Goal: Task Accomplishment & Management: Complete application form

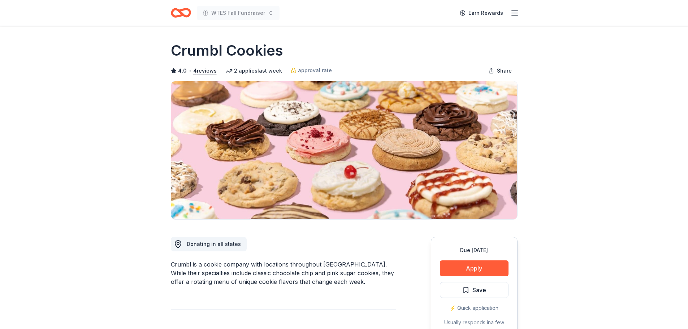
click at [474, 270] on button "Apply" at bounding box center [474, 268] width 69 height 16
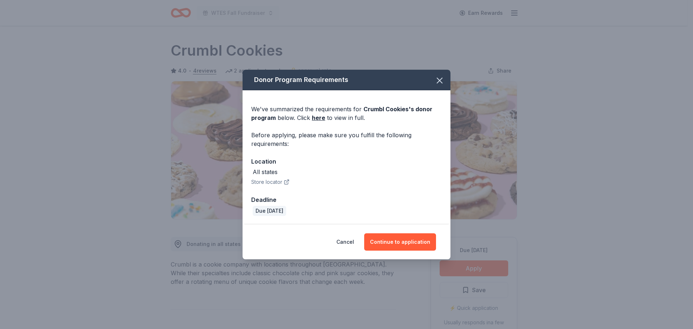
click at [393, 242] on button "Continue to application" at bounding box center [400, 241] width 72 height 17
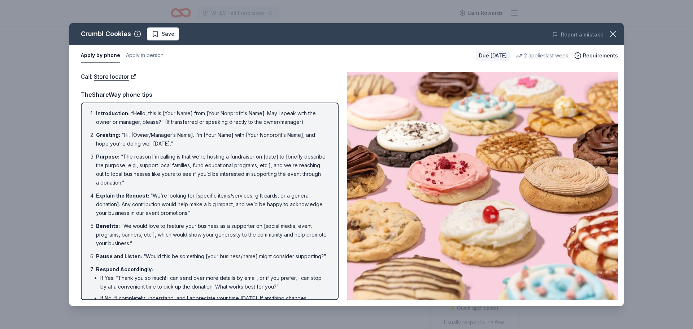
click at [150, 56] on button "Apply in person" at bounding box center [145, 55] width 38 height 15
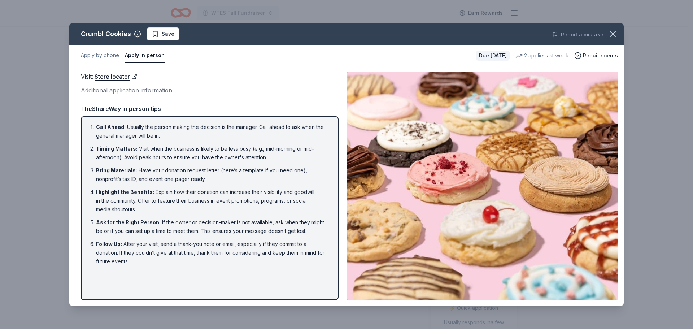
click at [616, 33] on icon "button" at bounding box center [613, 34] width 10 height 10
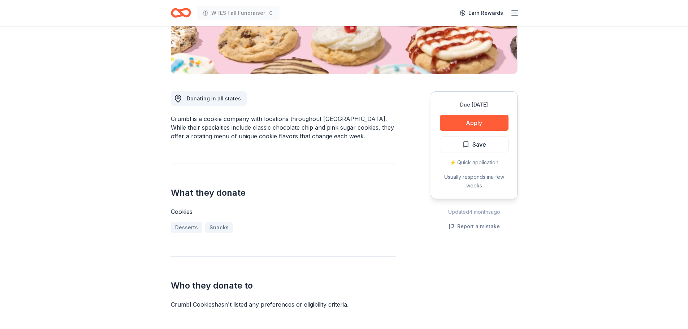
scroll to position [152, 0]
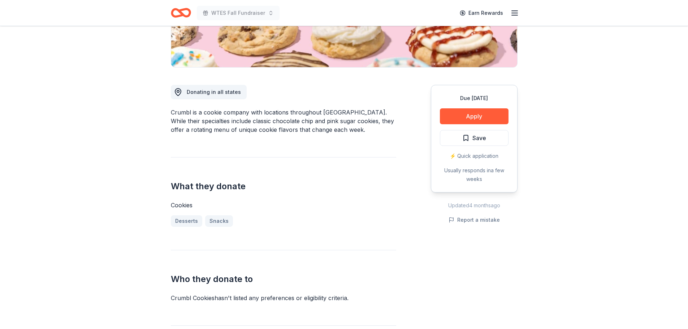
click at [481, 114] on button "Apply" at bounding box center [474, 116] width 69 height 16
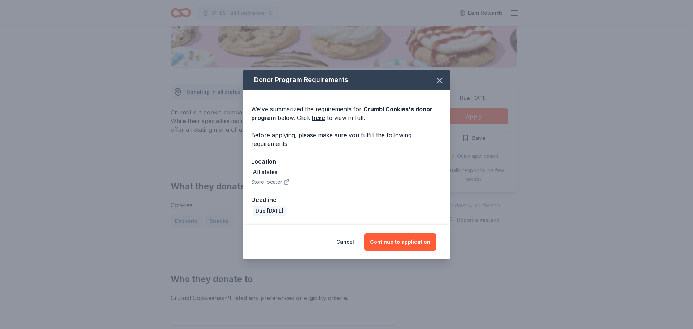
click at [317, 118] on link "here" at bounding box center [318, 117] width 13 height 9
click at [438, 83] on icon "button" at bounding box center [440, 80] width 10 height 10
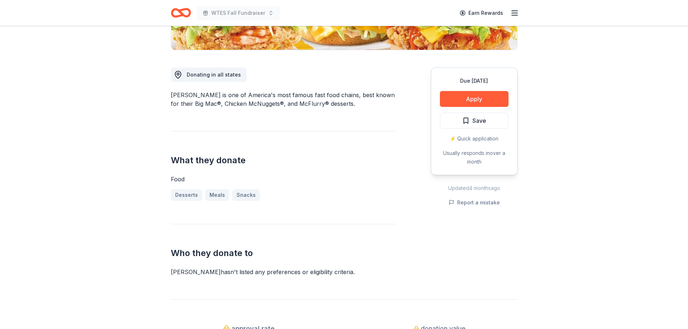
scroll to position [171, 0]
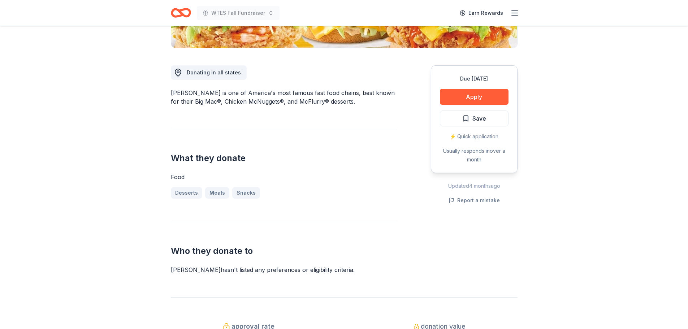
click at [484, 96] on button "Apply" at bounding box center [474, 97] width 69 height 16
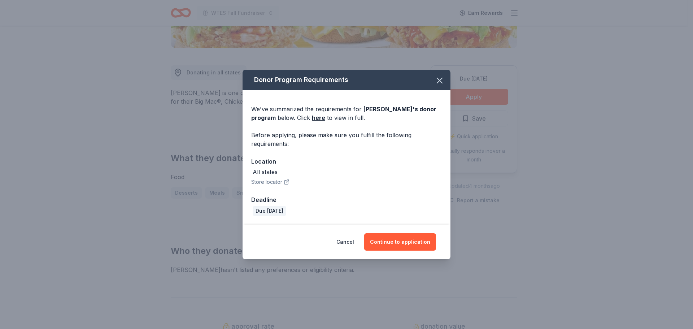
click at [408, 241] on button "Continue to application" at bounding box center [400, 241] width 72 height 17
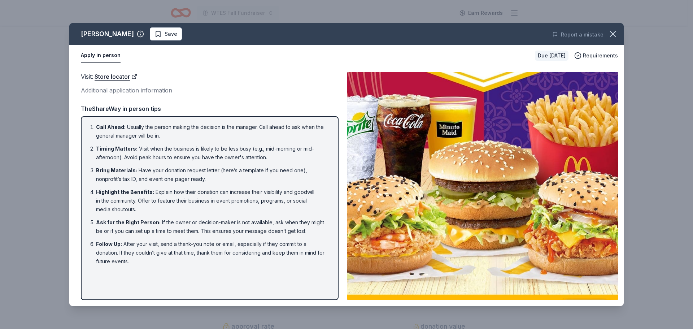
click at [615, 35] on icon "button" at bounding box center [613, 34] width 10 height 10
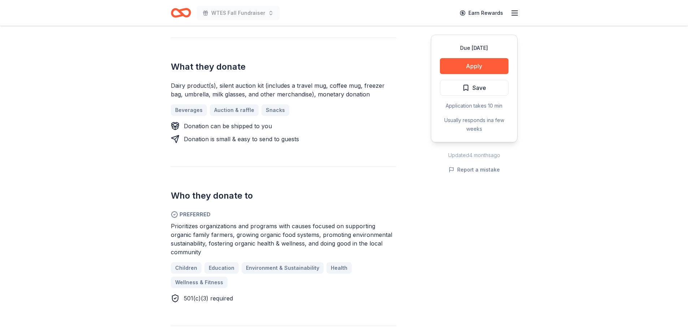
scroll to position [264, 0]
click at [467, 65] on button "Apply" at bounding box center [474, 66] width 69 height 16
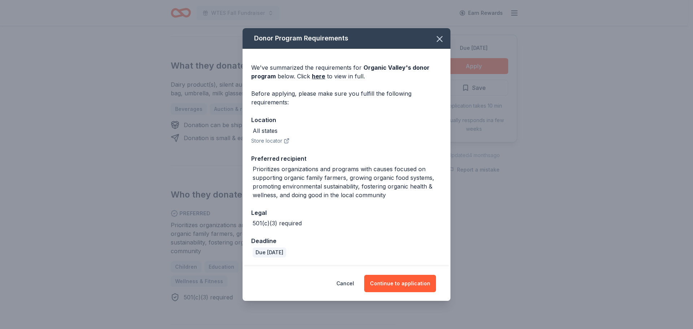
click at [401, 281] on button "Continue to application" at bounding box center [400, 283] width 72 height 17
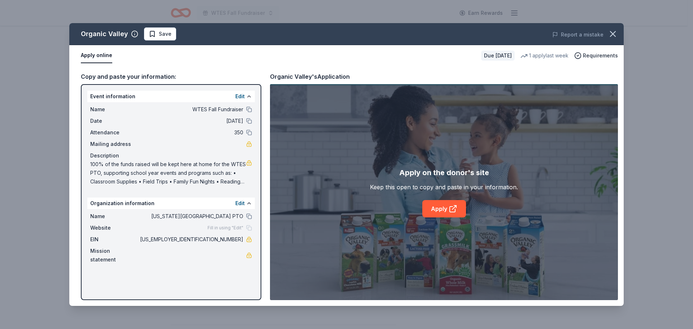
click at [251, 109] on button at bounding box center [249, 109] width 6 height 6
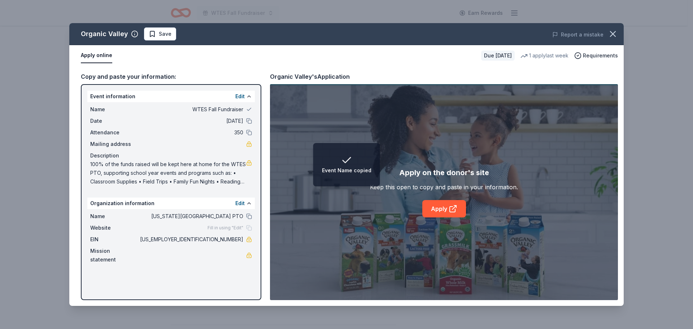
click at [249, 122] on button at bounding box center [249, 121] width 6 height 6
click at [249, 134] on button at bounding box center [249, 133] width 6 height 6
click at [249, 218] on button at bounding box center [249, 216] width 6 height 6
click at [448, 213] on link "Apply" at bounding box center [444, 208] width 44 height 17
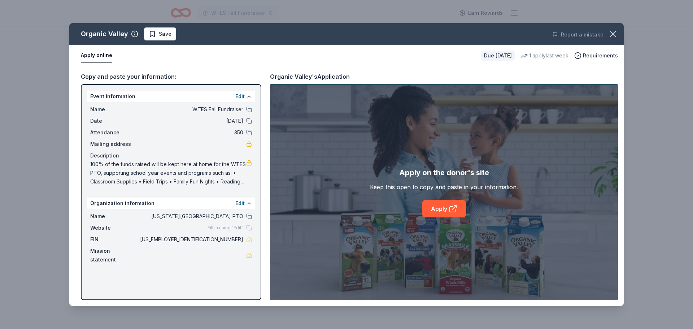
click at [612, 38] on icon "button" at bounding box center [613, 34] width 10 height 10
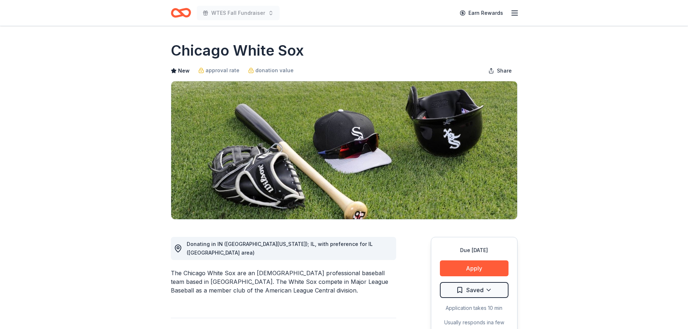
click at [484, 271] on button "Apply" at bounding box center [474, 268] width 69 height 16
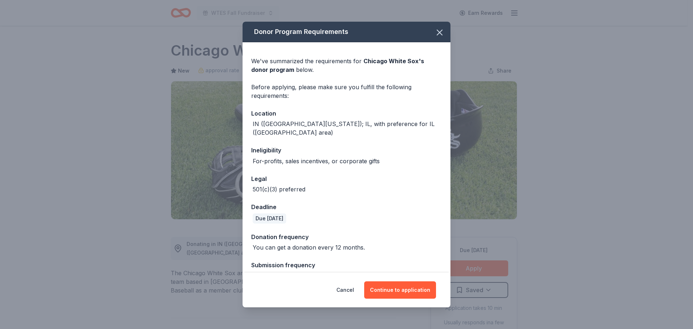
click at [405, 288] on button "Continue to application" at bounding box center [400, 289] width 72 height 17
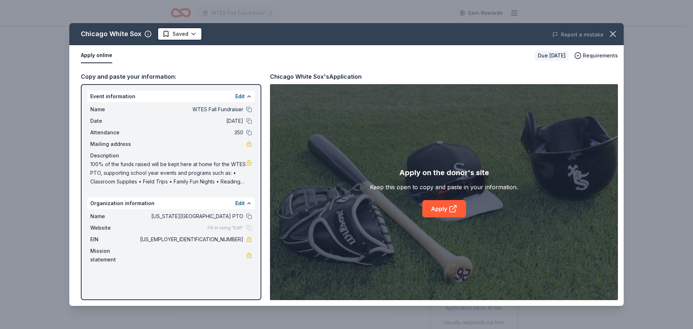
click at [442, 210] on link "Apply" at bounding box center [444, 208] width 44 height 17
click at [615, 35] on icon "button" at bounding box center [613, 34] width 10 height 10
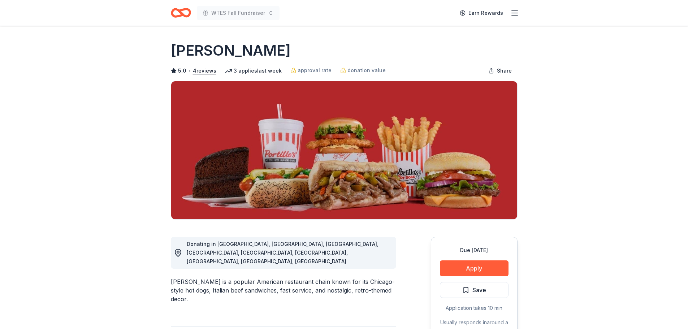
click at [456, 268] on button "Apply" at bounding box center [474, 268] width 69 height 16
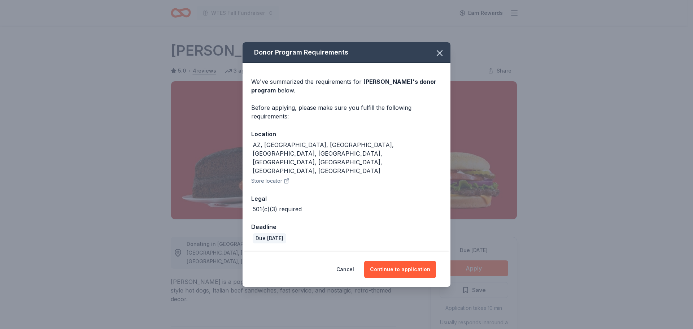
click at [412, 261] on button "Continue to application" at bounding box center [400, 269] width 72 height 17
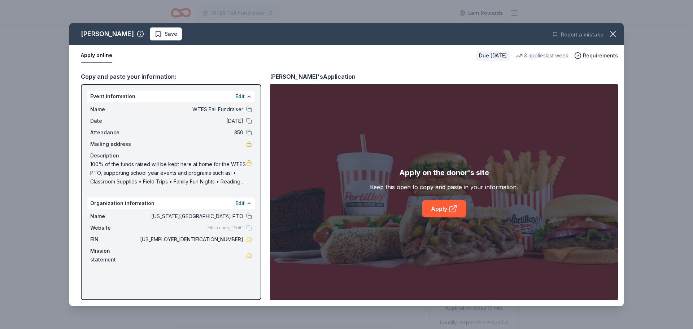
click at [449, 208] on icon at bounding box center [453, 208] width 9 height 9
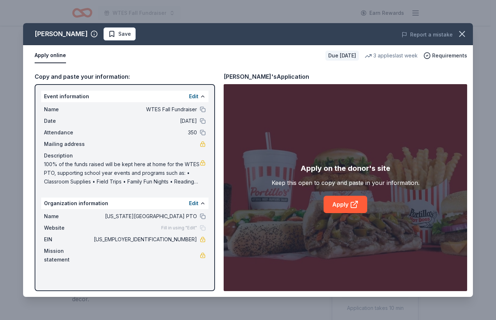
click at [344, 206] on link "Apply" at bounding box center [346, 204] width 44 height 17
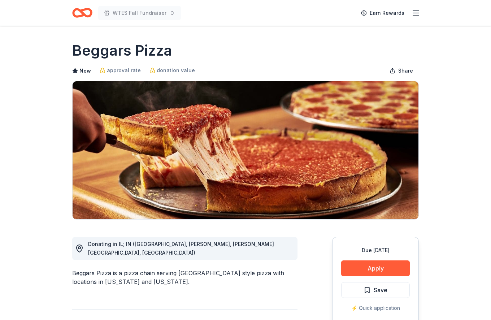
click at [384, 288] on span "Save" at bounding box center [381, 289] width 14 height 9
click at [383, 274] on button "Apply" at bounding box center [375, 268] width 69 height 16
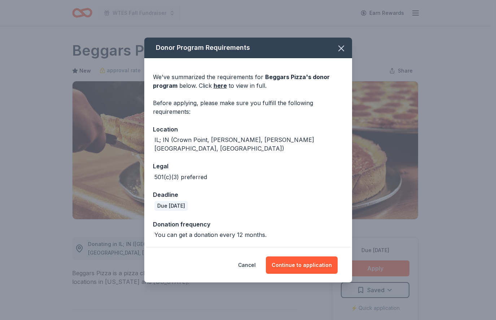
click at [306, 262] on button "Continue to application" at bounding box center [302, 264] width 72 height 17
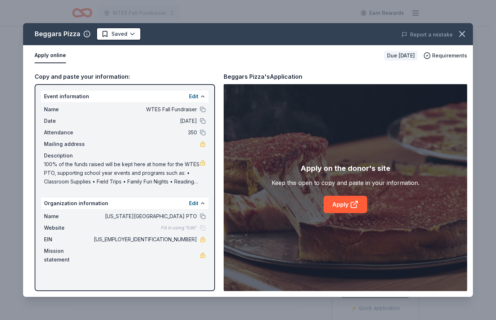
click at [345, 206] on link "Apply" at bounding box center [346, 204] width 44 height 17
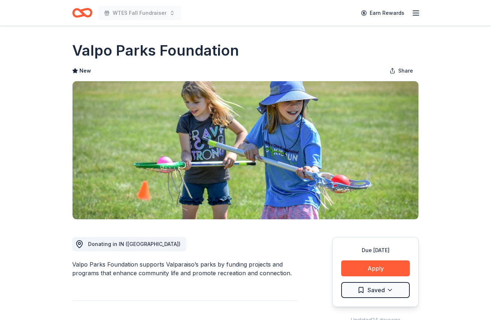
click at [373, 270] on button "Apply" at bounding box center [375, 268] width 69 height 16
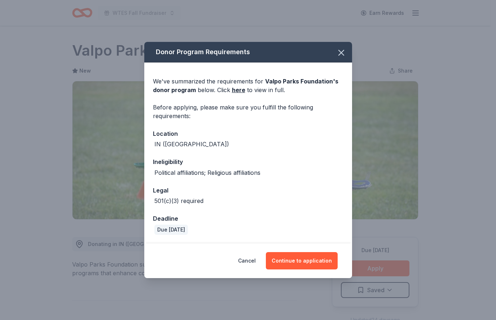
click at [304, 254] on button "Continue to application" at bounding box center [302, 260] width 72 height 17
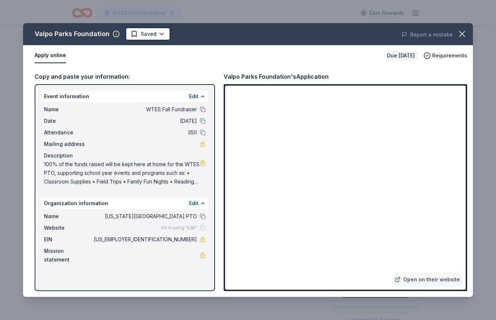
click at [129, 309] on div "Valpo Parks Foundation Saved Report a mistake Apply online Due in 69 days Requi…" at bounding box center [248, 160] width 496 height 320
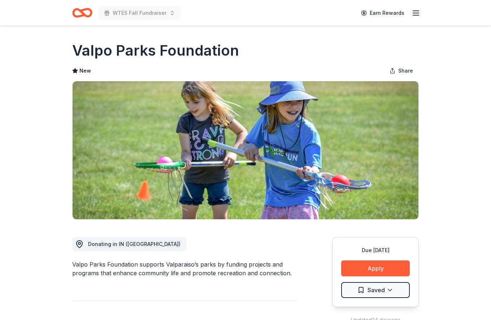
click at [383, 270] on button "Apply" at bounding box center [375, 268] width 69 height 16
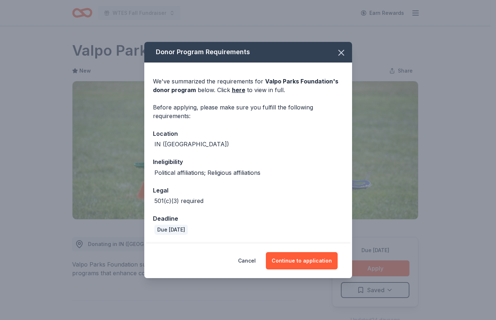
click at [313, 259] on button "Continue to application" at bounding box center [302, 260] width 72 height 17
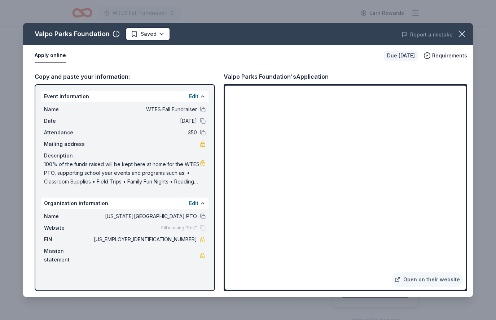
click at [433, 278] on link "Open on their website" at bounding box center [427, 279] width 71 height 14
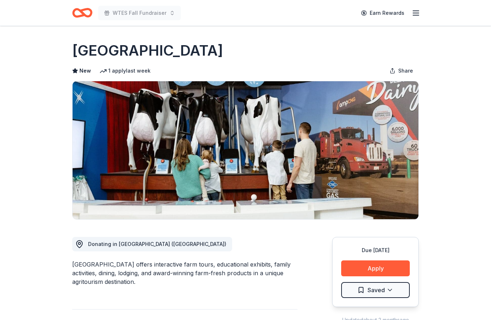
click at [366, 266] on button "Apply" at bounding box center [375, 268] width 69 height 16
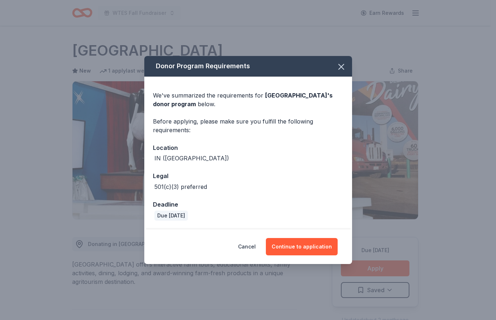
click at [318, 249] on button "Continue to application" at bounding box center [302, 246] width 72 height 17
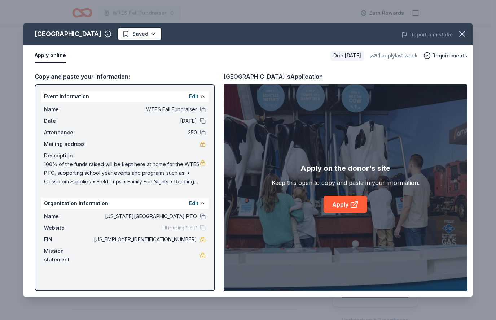
click at [341, 204] on link "Apply" at bounding box center [346, 204] width 44 height 17
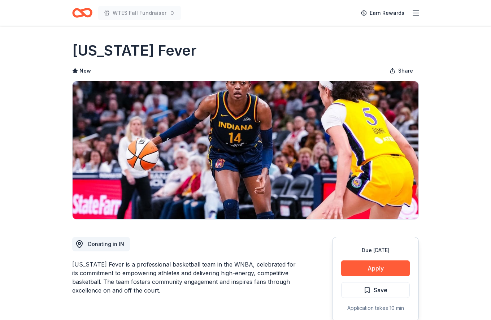
click at [376, 275] on button "Apply" at bounding box center [375, 268] width 69 height 16
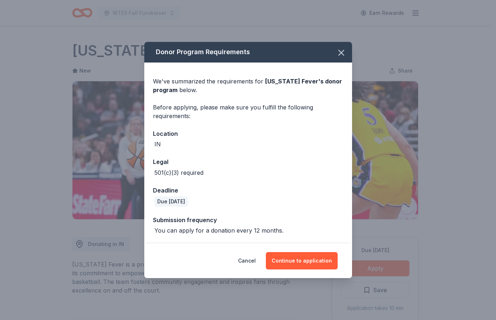
click at [302, 265] on button "Continue to application" at bounding box center [302, 260] width 72 height 17
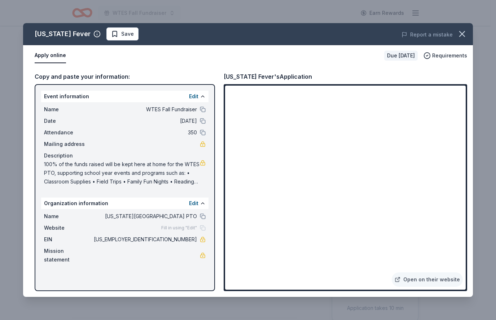
click at [121, 32] on span "Save" at bounding box center [127, 34] width 13 height 9
click at [463, 34] on icon "button" at bounding box center [462, 34] width 10 height 10
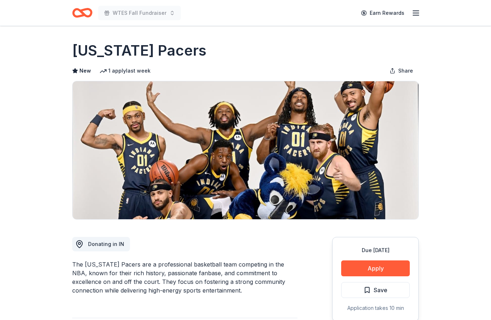
click at [393, 293] on button "Save" at bounding box center [375, 290] width 69 height 16
click at [387, 270] on button "Apply" at bounding box center [375, 268] width 69 height 16
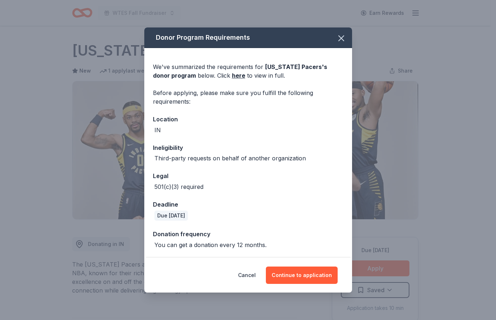
click at [313, 267] on button "Continue to application" at bounding box center [302, 274] width 72 height 17
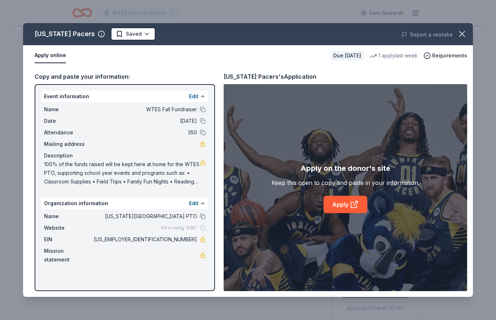
click at [338, 208] on link "Apply" at bounding box center [346, 204] width 44 height 17
